Goal: Task Accomplishment & Management: Complete application form

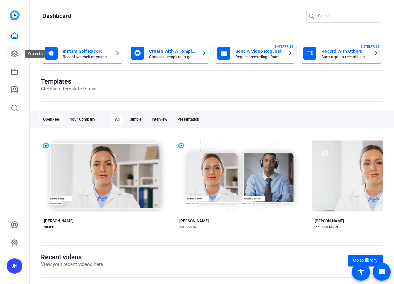
click at [14, 52] on icon at bounding box center [15, 54] width 8 height 8
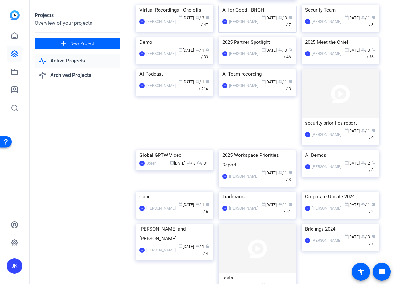
scroll to position [128, 0]
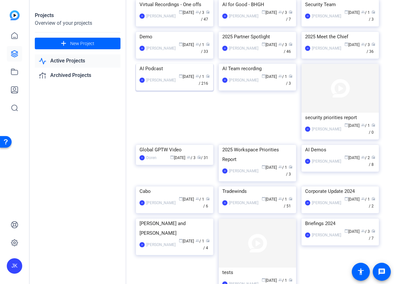
click at [173, 64] on img at bounding box center [174, 64] width 77 height 0
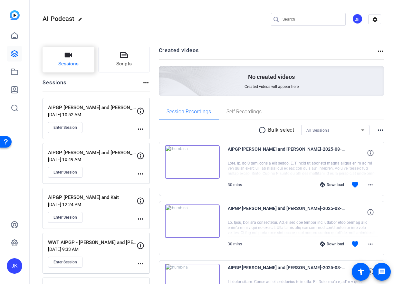
click at [67, 55] on icon "button" at bounding box center [68, 55] width 7 height 5
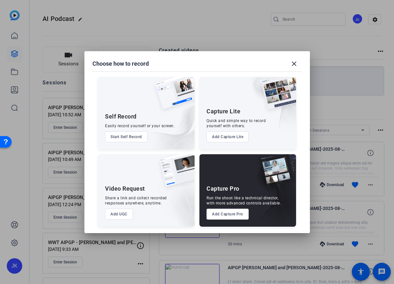
click at [224, 215] on button "Add Capture Pro" at bounding box center [227, 214] width 42 height 11
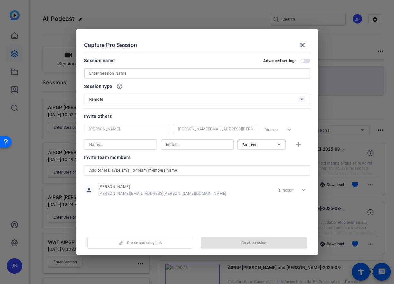
click at [141, 71] on input at bounding box center [197, 74] width 216 height 8
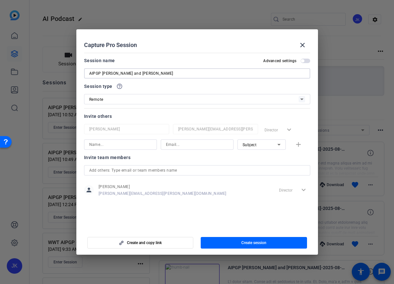
type input "AIPGP [PERSON_NAME] and [PERSON_NAME]"
click at [109, 144] on input at bounding box center [120, 145] width 62 height 8
type input "[PERSON_NAME]"
click at [181, 143] on input at bounding box center [197, 145] width 62 height 8
paste input "[EMAIL_ADDRESS][DOMAIN_NAME]"
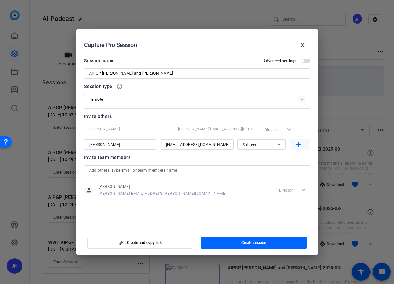
type input "[EMAIL_ADDRESS][DOMAIN_NAME]"
click at [294, 145] on span "button" at bounding box center [299, 144] width 21 height 15
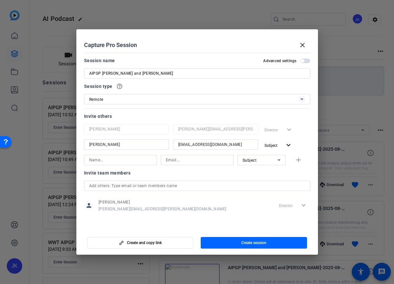
click at [172, 159] on input at bounding box center [197, 160] width 62 height 8
paste input "[PERSON_NAME][EMAIL_ADDRESS][PERSON_NAME][DOMAIN_NAME]"
type input "[PERSON_NAME][EMAIL_ADDRESS][PERSON_NAME][DOMAIN_NAME]"
click at [120, 161] on input at bounding box center [120, 160] width 62 height 8
type input "[PERSON_NAME]"
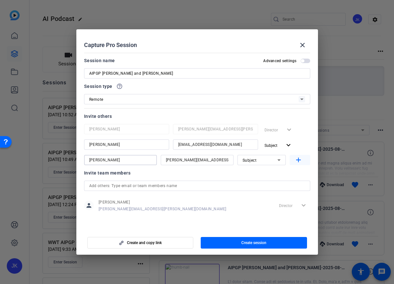
click at [297, 160] on mat-icon "add" at bounding box center [298, 160] width 8 height 8
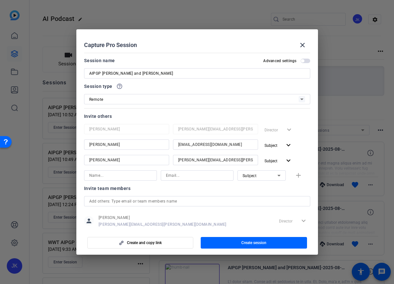
click at [170, 173] on input at bounding box center [197, 176] width 62 height 8
paste input "[EMAIL_ADDRESS][PERSON_NAME][DOMAIN_NAME]"
type input "[EMAIL_ADDRESS][PERSON_NAME][DOMAIN_NAME]"
click at [136, 173] on input at bounding box center [120, 176] width 62 height 8
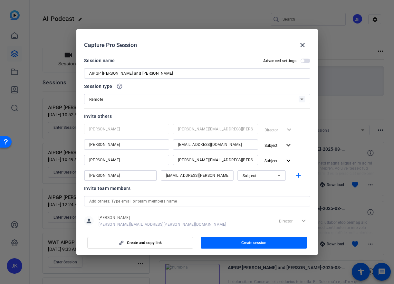
type input "[PERSON_NAME]"
click at [256, 178] on span "Subject" at bounding box center [249, 175] width 14 height 5
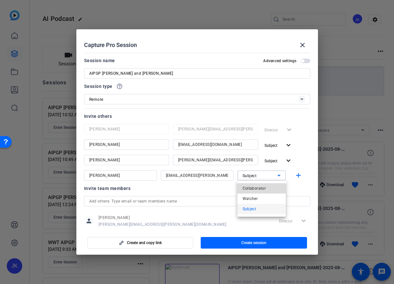
click at [256, 189] on span "Collaborator" at bounding box center [253, 188] width 23 height 8
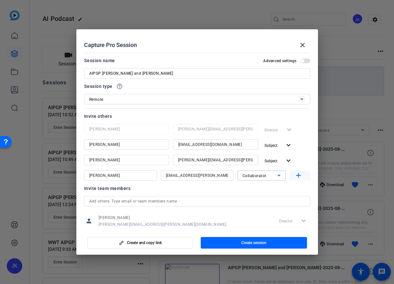
click at [298, 174] on mat-icon "add" at bounding box center [298, 176] width 8 height 8
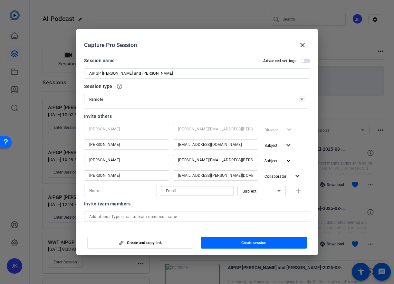
click at [175, 190] on input at bounding box center [197, 191] width 62 height 8
paste input "[PERSON_NAME][EMAIL_ADDRESS][PERSON_NAME][DOMAIN_NAME]"
type input "[PERSON_NAME][EMAIL_ADDRESS][PERSON_NAME][DOMAIN_NAME]"
click at [136, 191] on input at bounding box center [120, 191] width 62 height 8
type input "[PERSON_NAME]"
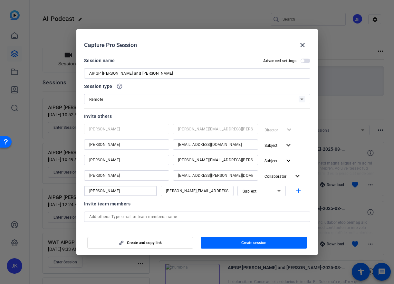
click at [262, 192] on div "Subject" at bounding box center [259, 191] width 35 height 8
click at [258, 203] on span "Collaborator" at bounding box center [253, 204] width 23 height 8
click at [300, 191] on mat-icon "add" at bounding box center [298, 191] width 8 height 8
click at [187, 209] on input at bounding box center [197, 206] width 62 height 8
paste input "[EMAIL_ADDRESS][PERSON_NAME][DOMAIN_NAME]"
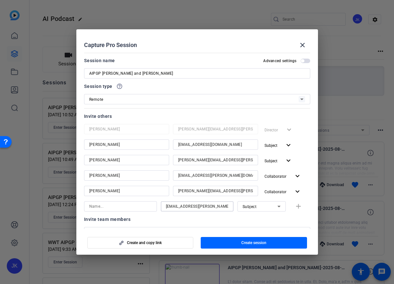
type input "[EMAIL_ADDRESS][PERSON_NAME][DOMAIN_NAME]"
click at [121, 207] on input at bounding box center [120, 206] width 62 height 8
type input "[PERSON_NAME]"
click at [252, 209] on div "Subject" at bounding box center [259, 206] width 35 height 8
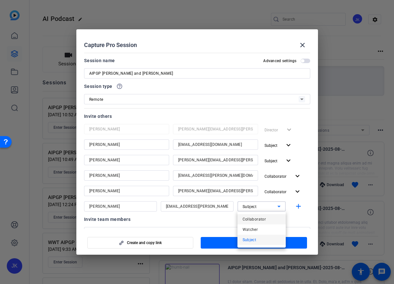
click at [252, 221] on span "Collaborator" at bounding box center [253, 219] width 23 height 8
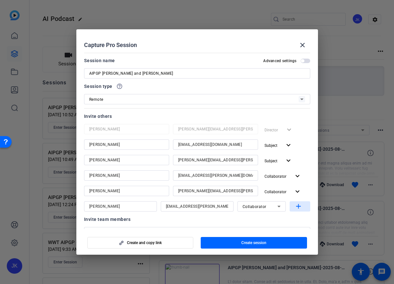
click at [299, 205] on mat-icon "add" at bounding box center [298, 206] width 8 height 8
click at [183, 220] on input at bounding box center [197, 222] width 62 height 8
paste input "[EMAIL_ADDRESS][PERSON_NAME][DOMAIN_NAME]"
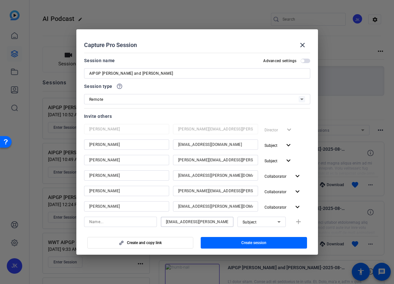
scroll to position [0, 9]
type input "[EMAIL_ADDRESS][PERSON_NAME][DOMAIN_NAME]"
click at [128, 222] on input at bounding box center [120, 222] width 62 height 8
type input "[PERSON_NAME]"
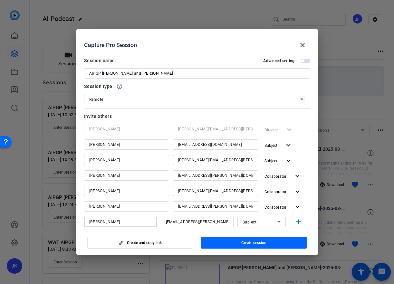
click at [262, 220] on div "Subject" at bounding box center [259, 222] width 35 height 8
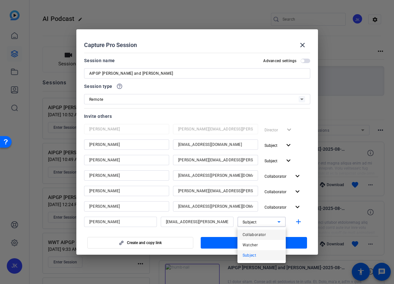
click at [257, 234] on span "Collaborator" at bounding box center [253, 235] width 23 height 8
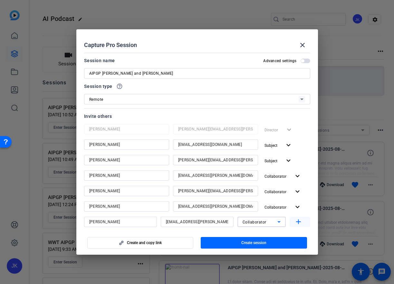
click at [297, 221] on mat-icon "add" at bounding box center [298, 222] width 8 height 8
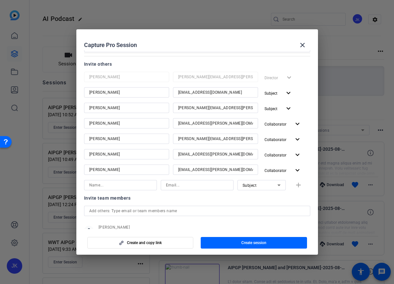
scroll to position [75, 0]
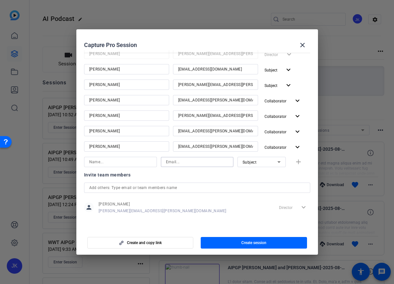
click at [180, 163] on input at bounding box center [197, 162] width 62 height 8
paste input "[PERSON_NAME][EMAIL_ADDRESS][DOMAIN_NAME]"
type input "[PERSON_NAME][EMAIL_ADDRESS][DOMAIN_NAME]"
click at [113, 161] on input at bounding box center [120, 162] width 62 height 8
type input "[PERSON_NAME]"
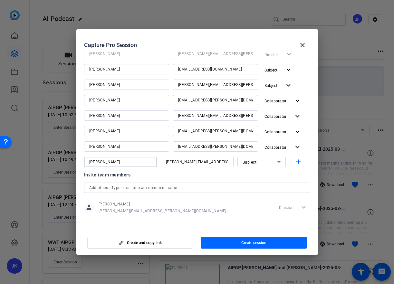
click at [245, 164] on div "Subject" at bounding box center [259, 162] width 35 height 8
click at [248, 173] on span "Collaborator" at bounding box center [253, 175] width 23 height 8
click at [297, 163] on mat-icon "add" at bounding box center [298, 162] width 8 height 8
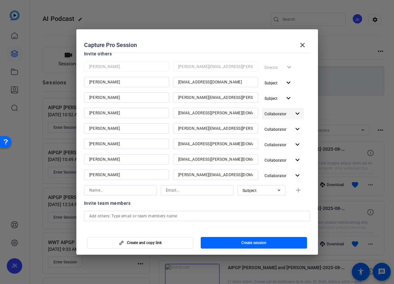
scroll to position [58, 0]
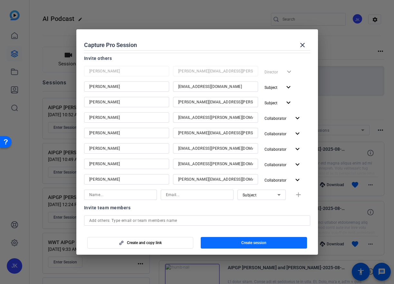
click at [222, 245] on span "button" at bounding box center [254, 242] width 106 height 15
